Goal: Information Seeking & Learning: Understand process/instructions

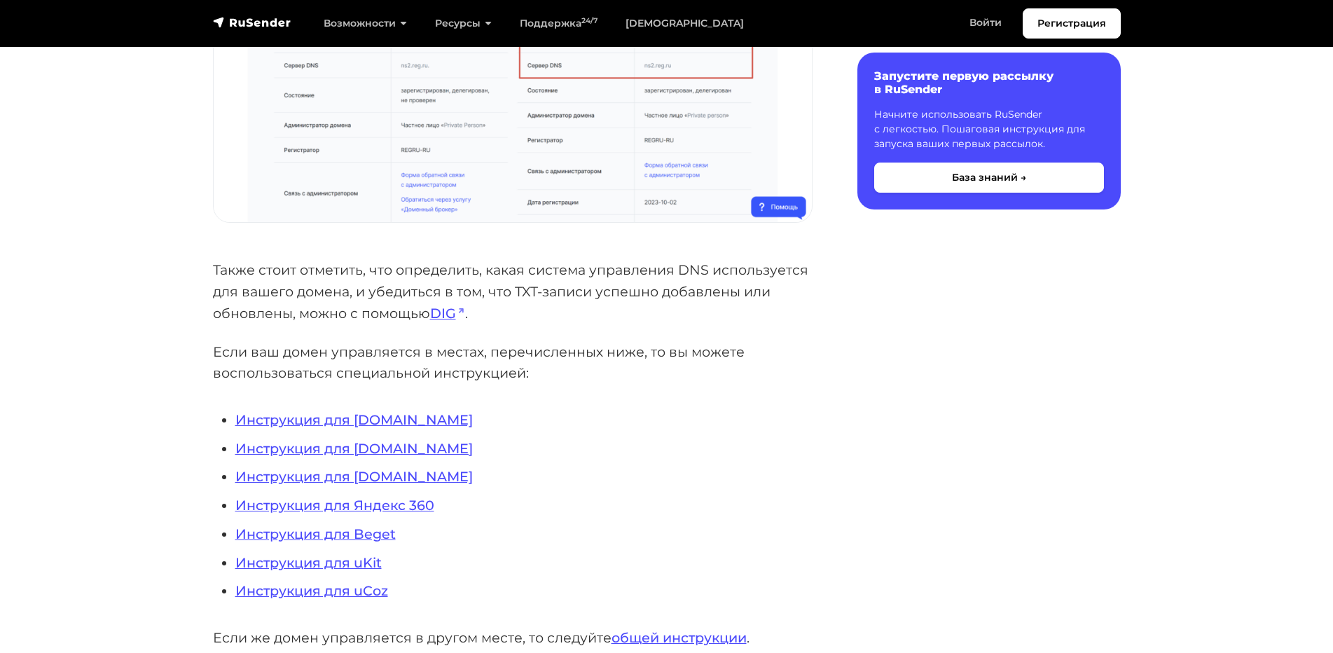
scroll to position [1191, 0]
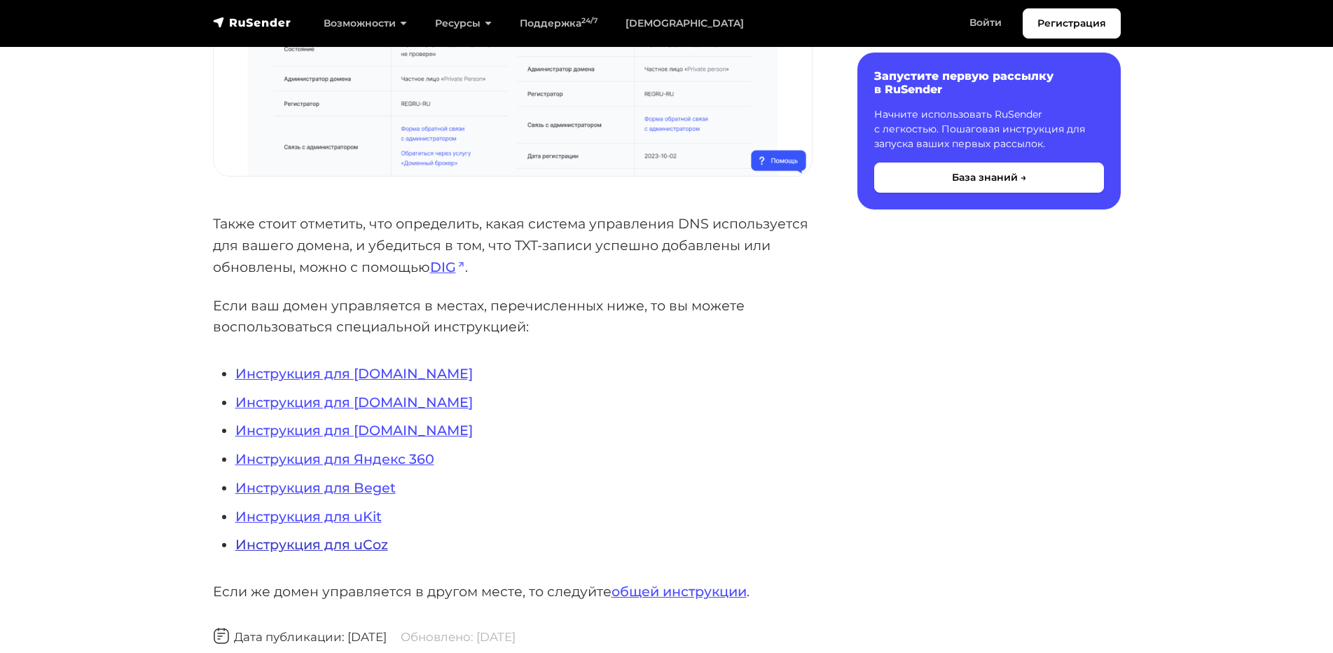
click at [330, 545] on link "Инструкция для uCoz" at bounding box center [311, 544] width 153 height 17
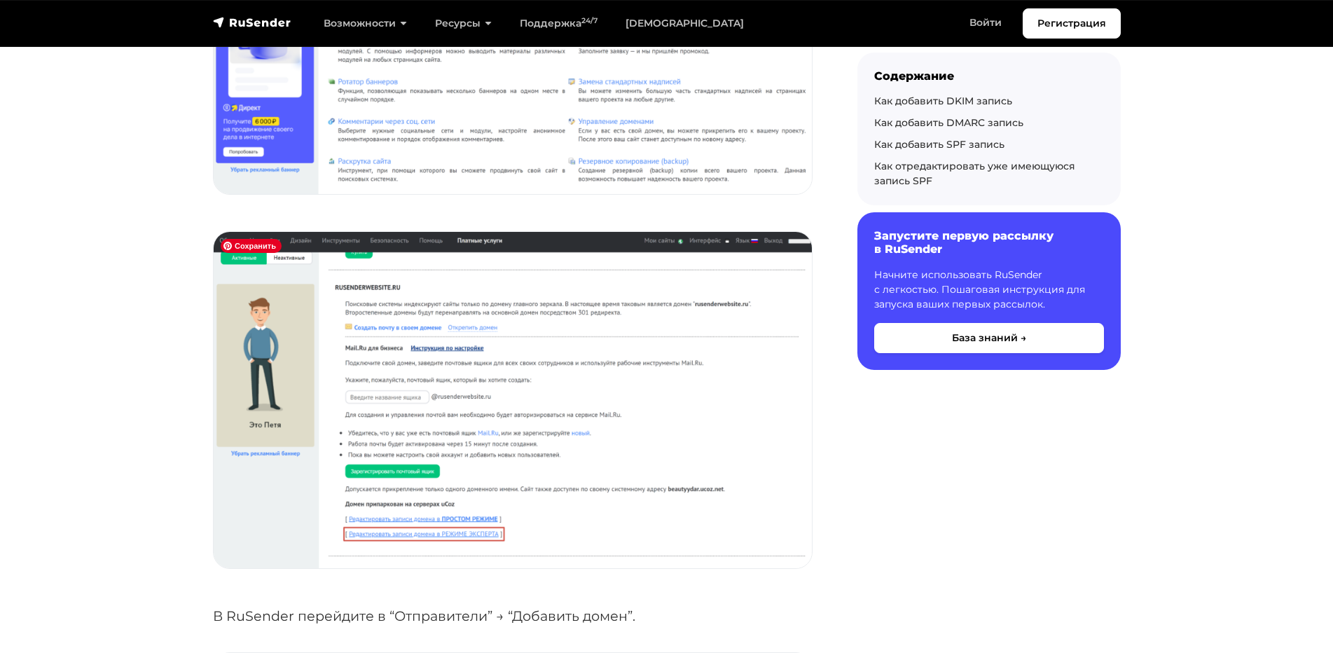
scroll to position [561, 0]
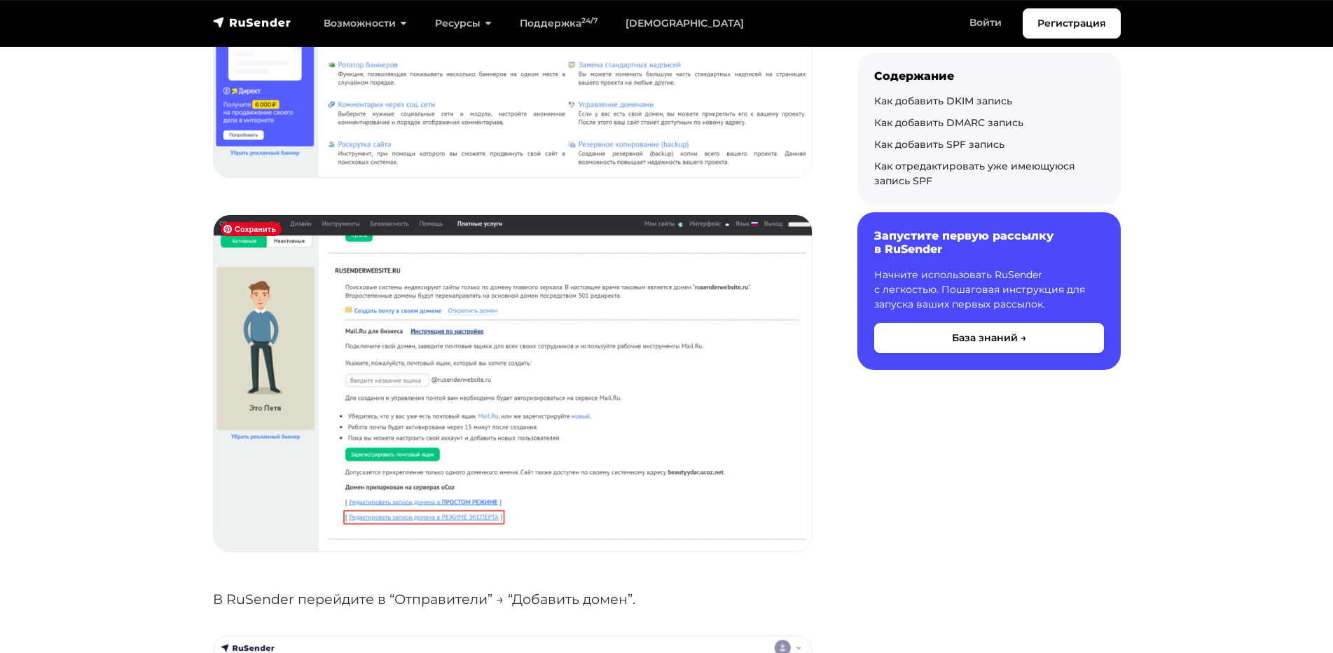
click at [554, 379] on img at bounding box center [513, 383] width 598 height 336
click at [514, 404] on img at bounding box center [513, 383] width 598 height 336
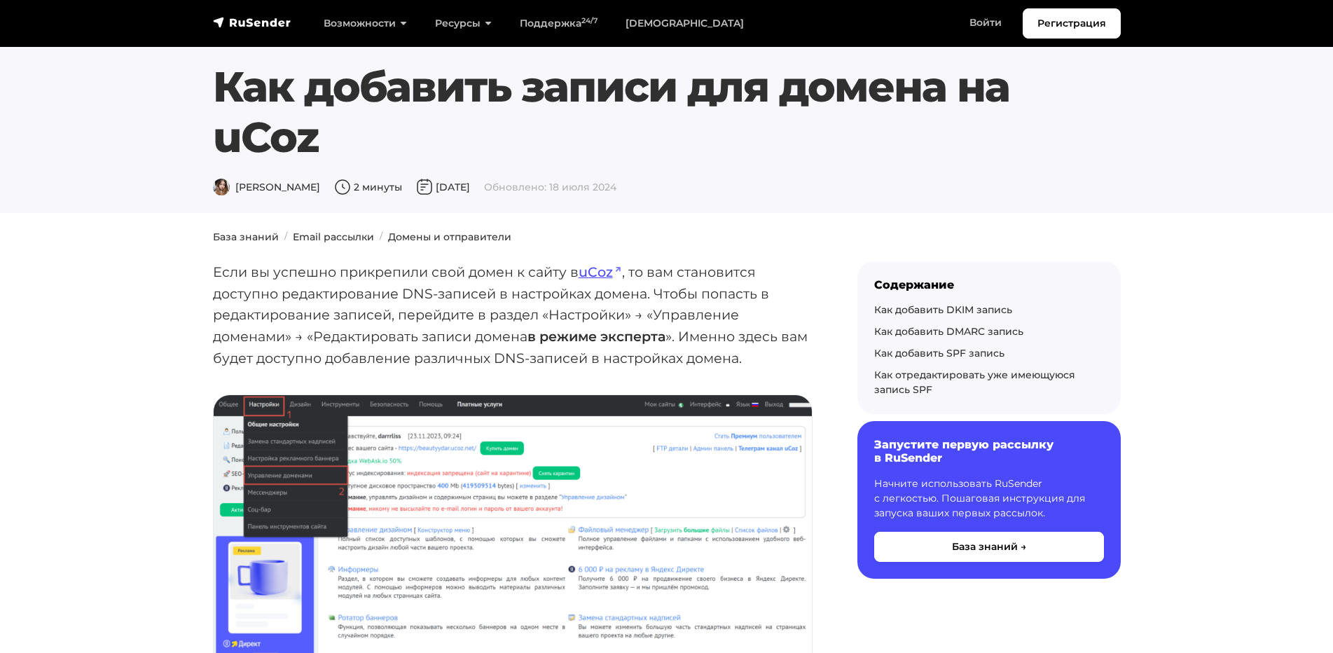
scroll to position [0, 0]
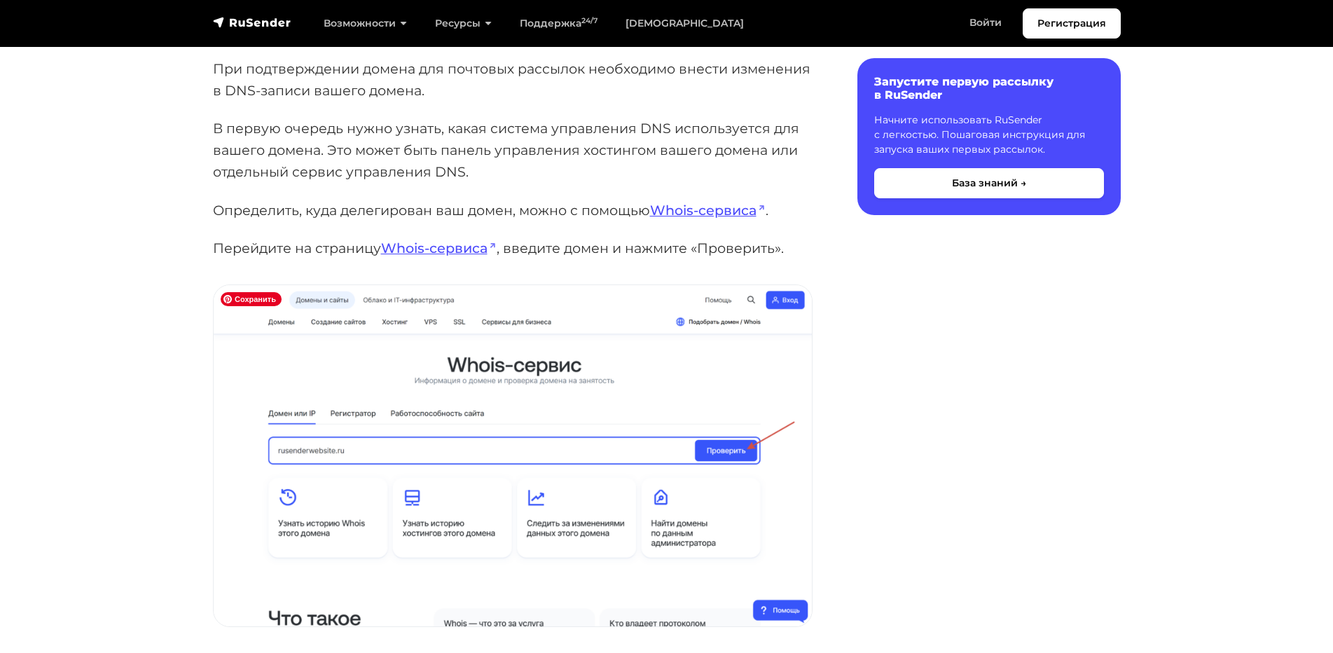
scroll to position [210, 0]
click at [675, 212] on link "Whois-сервиса" at bounding box center [708, 210] width 116 height 17
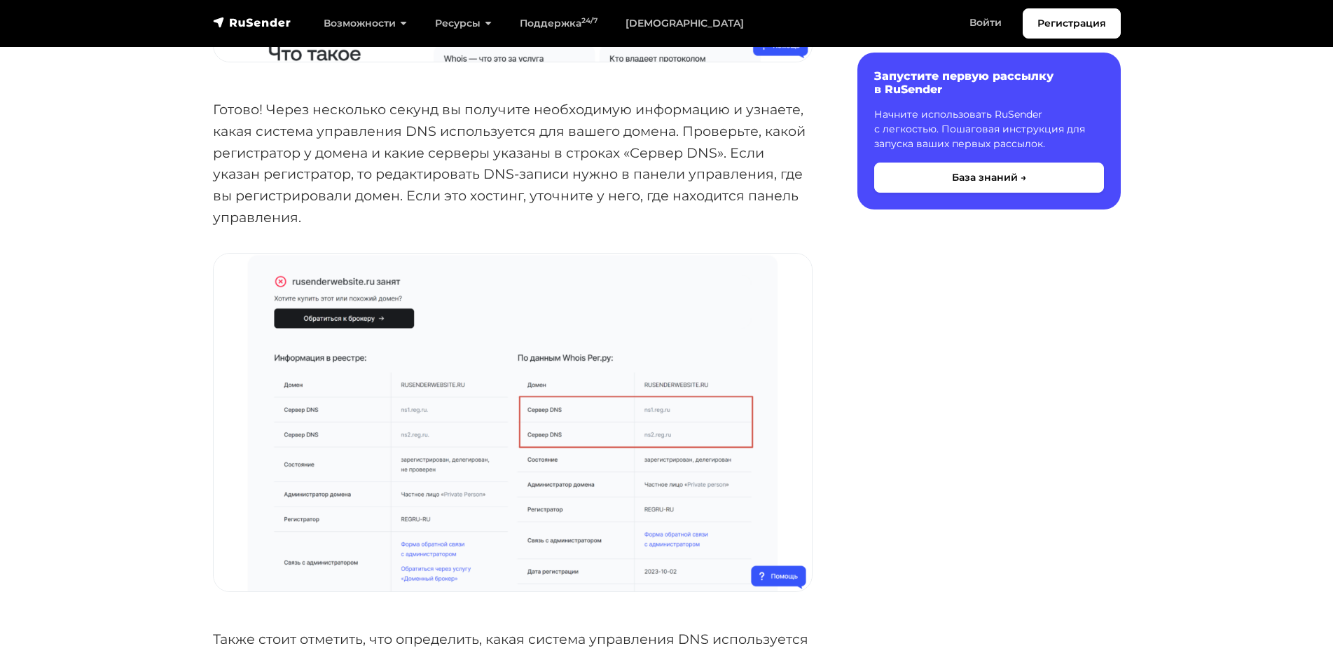
scroll to position [771, 0]
